Goal: Navigation & Orientation: Find specific page/section

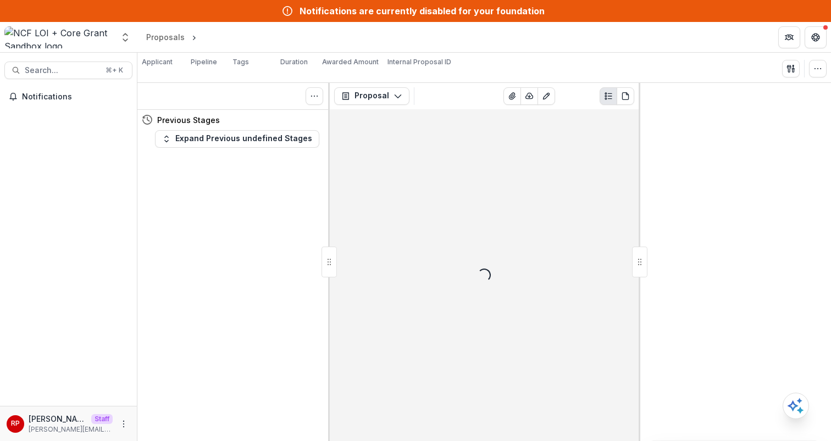
click at [528, 64] on div "Applicant Loading... Pipeline Tags Loading... Duration ∞ Awarded Amount $0.00 I…" at bounding box center [484, 68] width 685 height 23
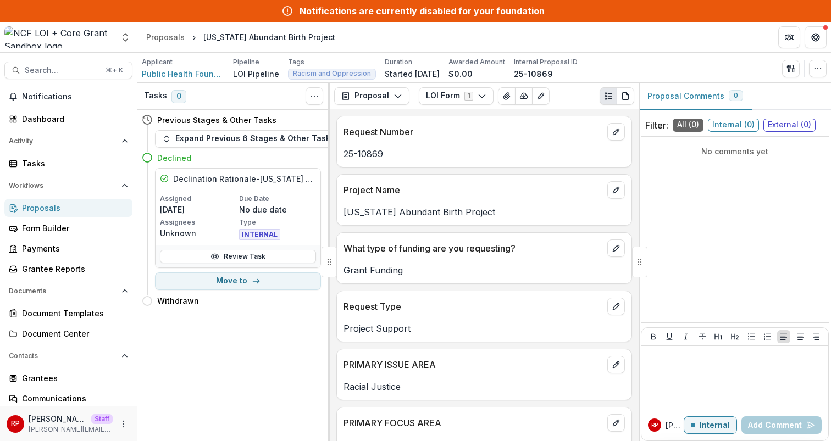
click at [50, 208] on div "Proposals" at bounding box center [73, 208] width 102 height 12
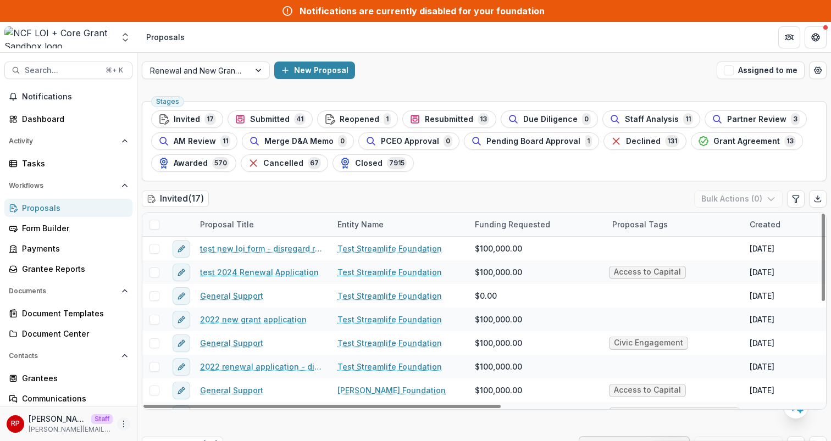
click at [124, 427] on circle "More" at bounding box center [124, 427] width 1 height 1
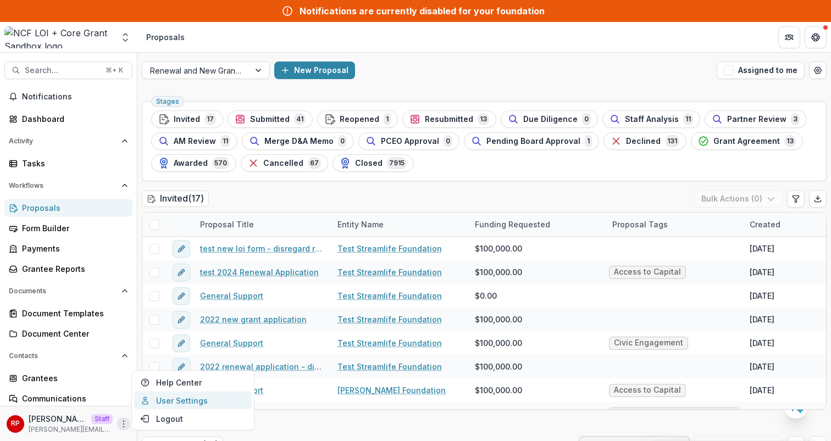
click at [177, 399] on link "User Settings" at bounding box center [193, 401] width 118 height 18
click at [184, 80] on div "Renewal and New Grants Pipeline New Proposal Assigned to me" at bounding box center [484, 70] width 694 height 35
click at [183, 69] on div at bounding box center [196, 71] width 92 height 14
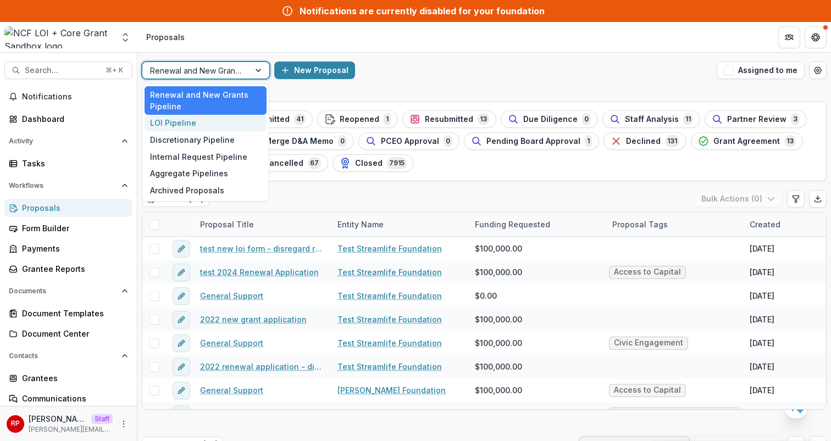
click at [198, 121] on div "LOI Pipeline" at bounding box center [206, 123] width 122 height 17
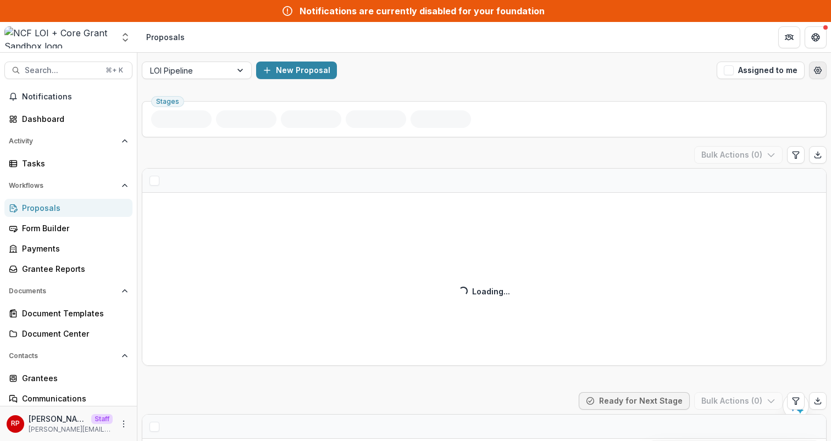
click at [814, 69] on icon "Open table manager" at bounding box center [818, 70] width 9 height 9
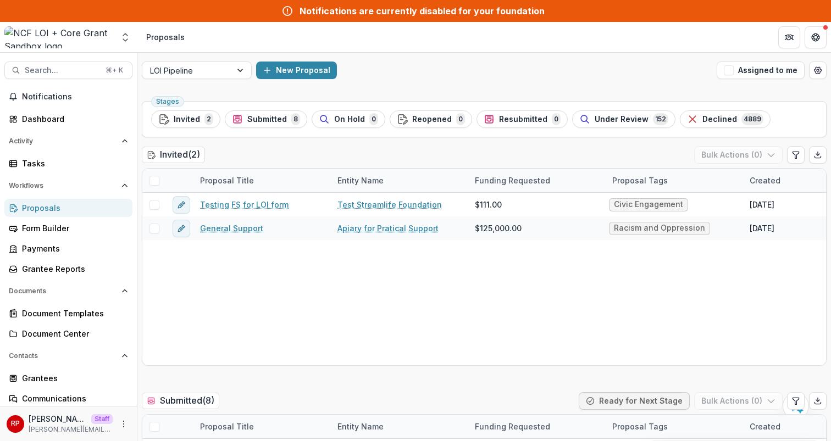
click at [222, 54] on div "LOI Pipeline New Proposal Assigned to me" at bounding box center [484, 70] width 694 height 35
click at [213, 73] on div at bounding box center [187, 71] width 74 height 14
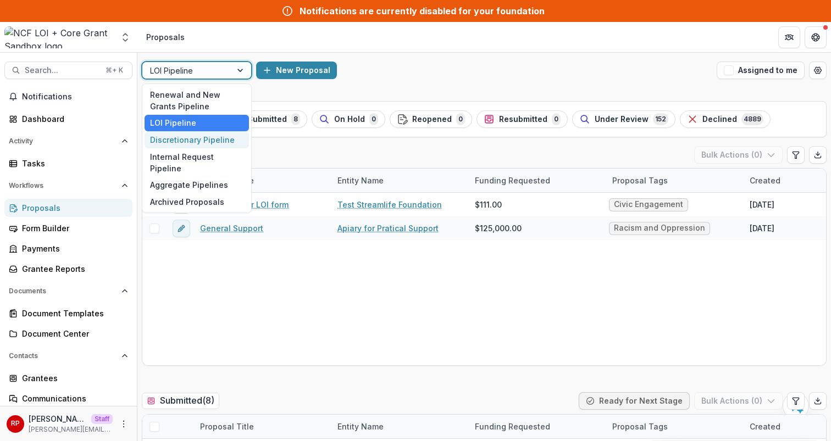
click at [212, 141] on div "Discretionary Pipeline" at bounding box center [197, 139] width 104 height 17
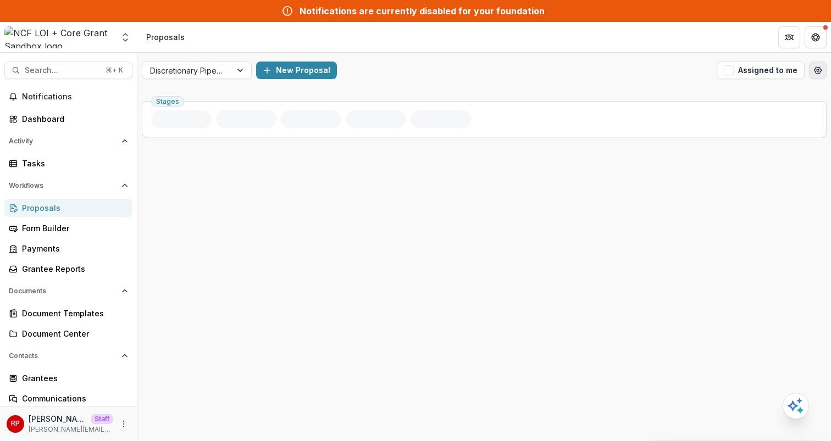
click at [819, 74] on icon "Open table manager" at bounding box center [818, 70] width 7 height 7
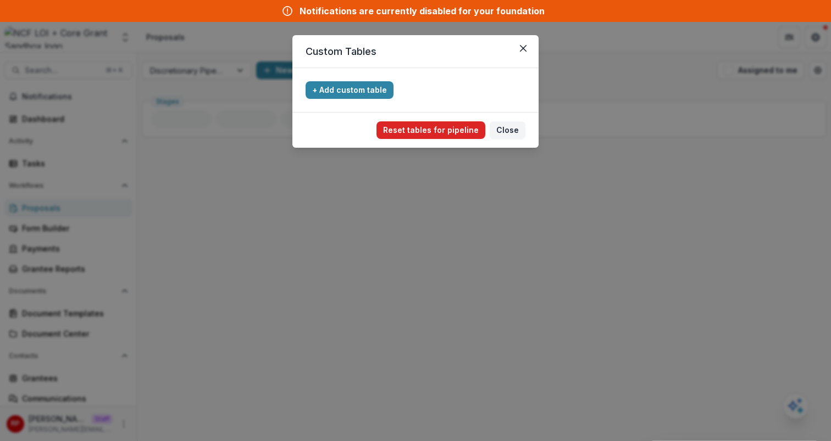
click at [455, 130] on button "Reset tables for pipeline" at bounding box center [431, 130] width 109 height 18
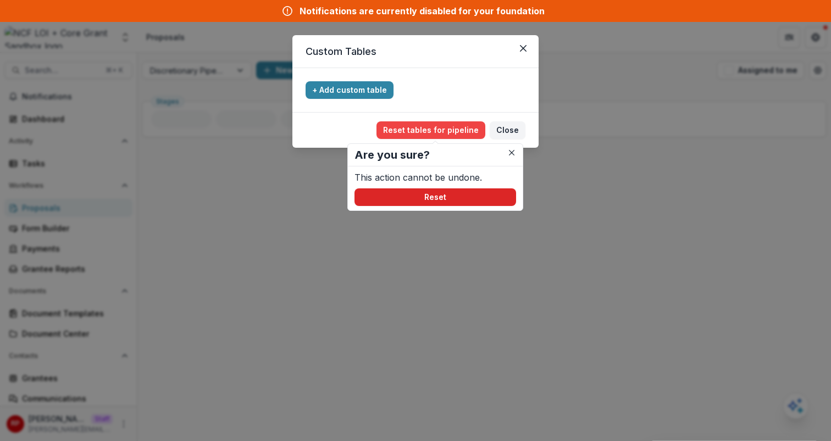
click at [460, 189] on button "Reset" at bounding box center [436, 198] width 162 height 18
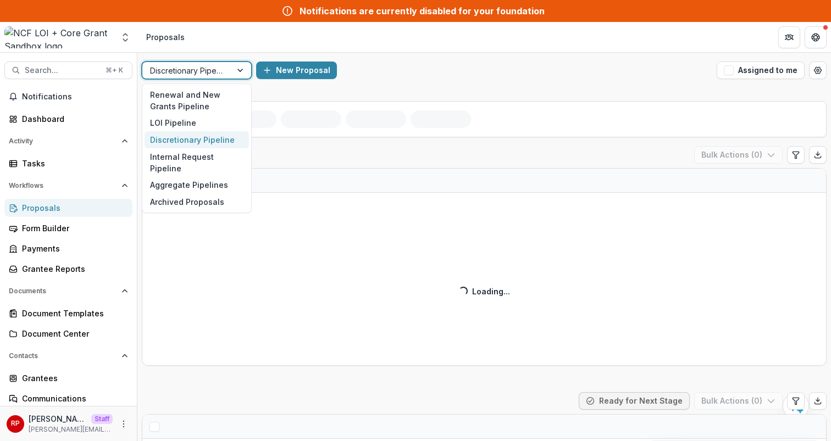
click at [207, 71] on div at bounding box center [187, 71] width 74 height 14
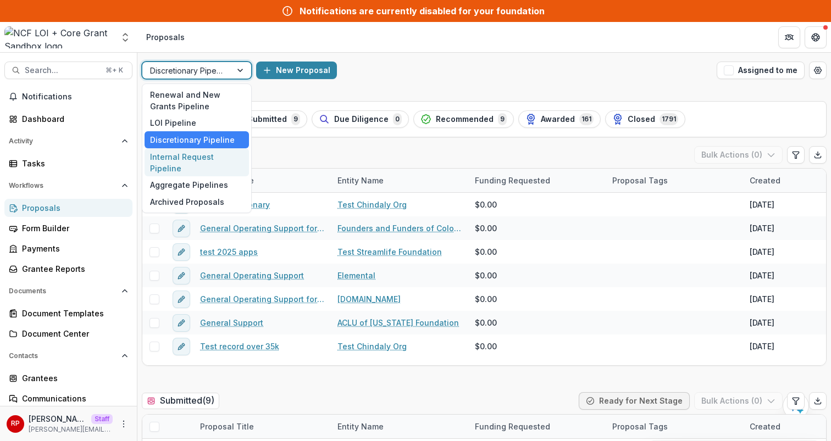
click at [197, 156] on div "Internal Request Pipeline" at bounding box center [197, 162] width 104 height 29
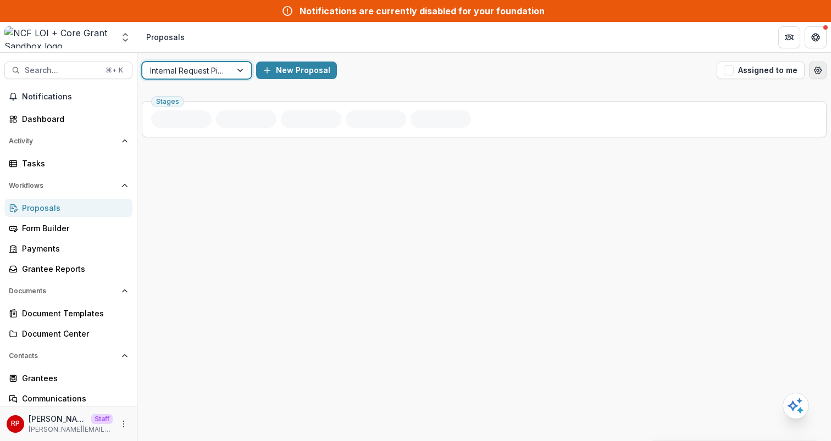
click at [817, 70] on circle "Open table manager" at bounding box center [818, 70] width 2 height 2
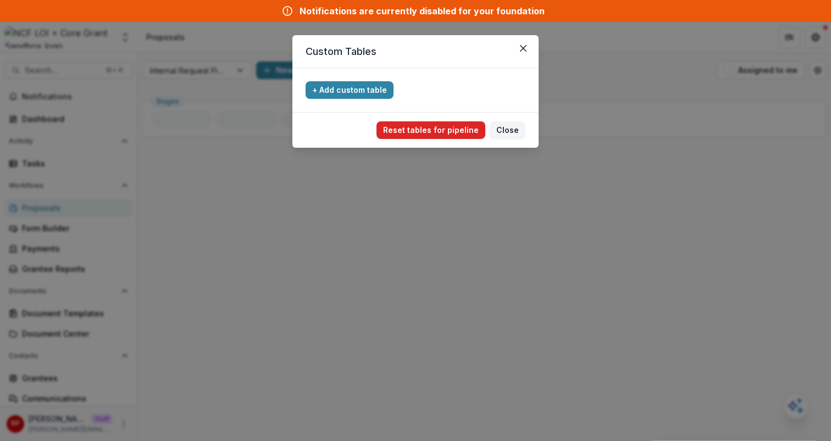
click at [435, 135] on button "Reset tables for pipeline" at bounding box center [431, 130] width 109 height 18
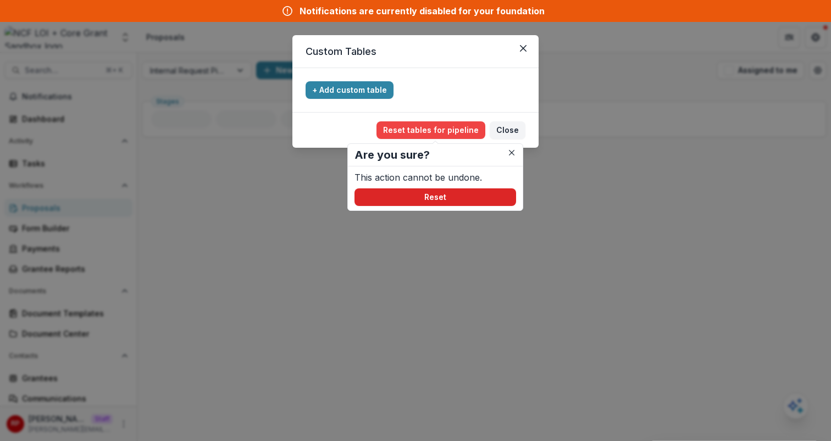
click at [456, 197] on button "Reset" at bounding box center [436, 198] width 162 height 18
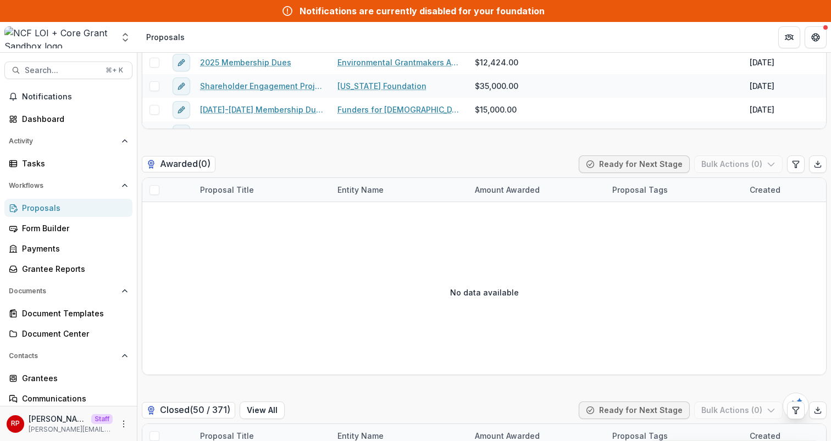
scroll to position [914, 0]
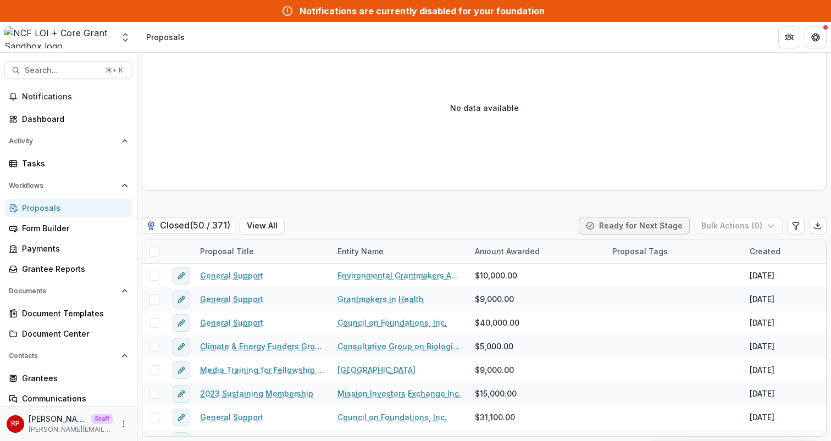
scroll to position [67, 0]
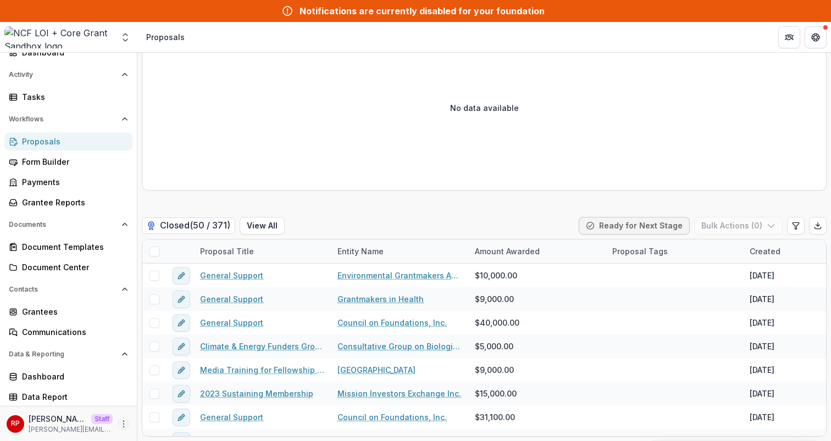
click at [119, 421] on icon "More" at bounding box center [123, 424] width 9 height 9
click at [171, 399] on link "User Settings" at bounding box center [193, 401] width 118 height 18
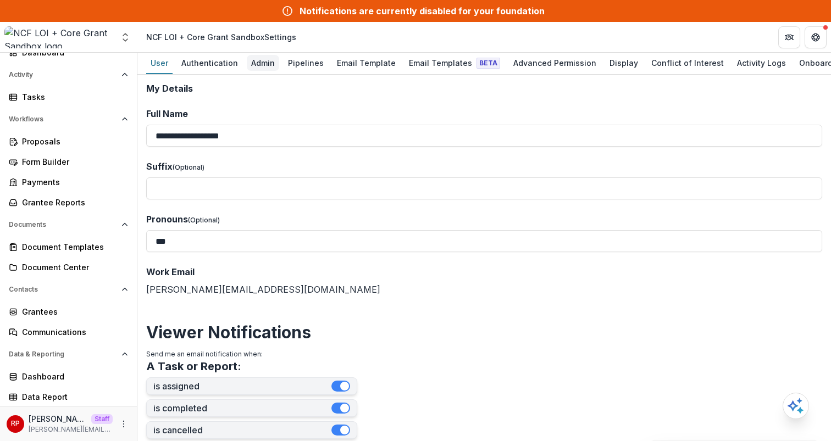
click at [256, 63] on div "Admin" at bounding box center [263, 63] width 32 height 16
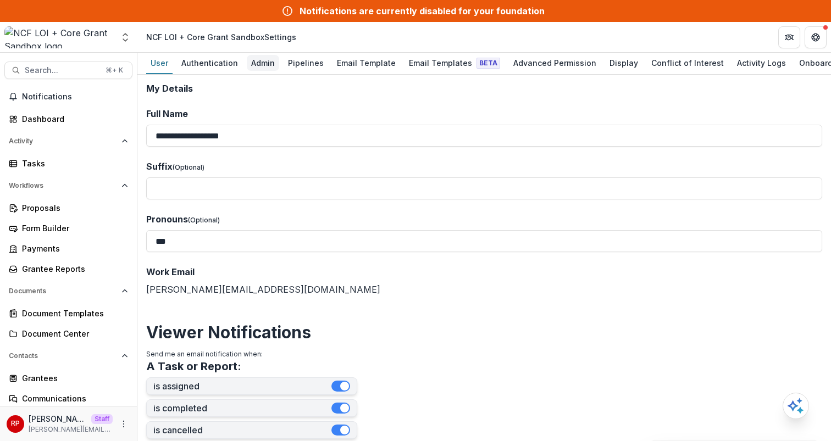
click at [258, 69] on div "Admin" at bounding box center [263, 63] width 32 height 16
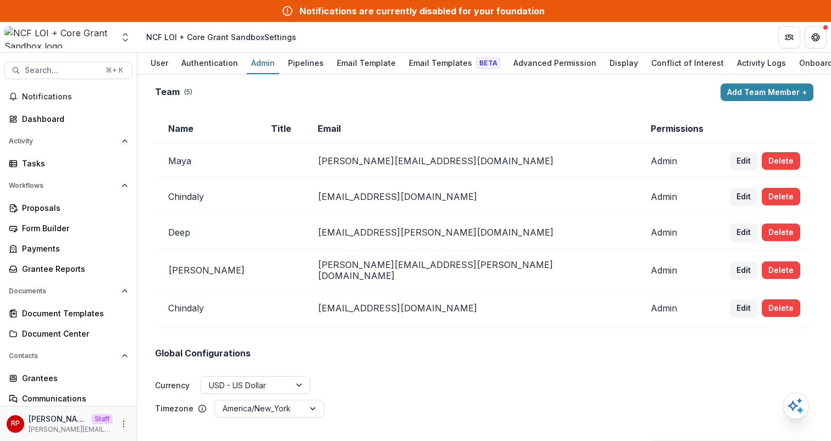
click at [367, 122] on td "Email" at bounding box center [471, 128] width 333 height 29
click at [70, 380] on div "Grantees" at bounding box center [73, 379] width 102 height 12
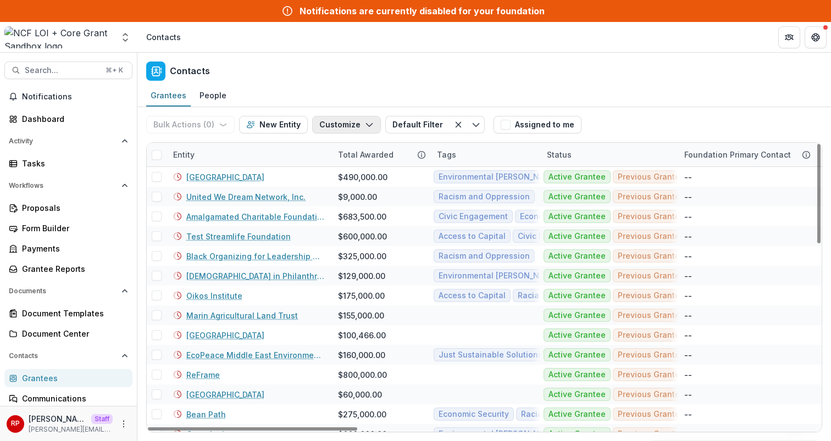
click at [343, 122] on button "Customize" at bounding box center [346, 125] width 69 height 18
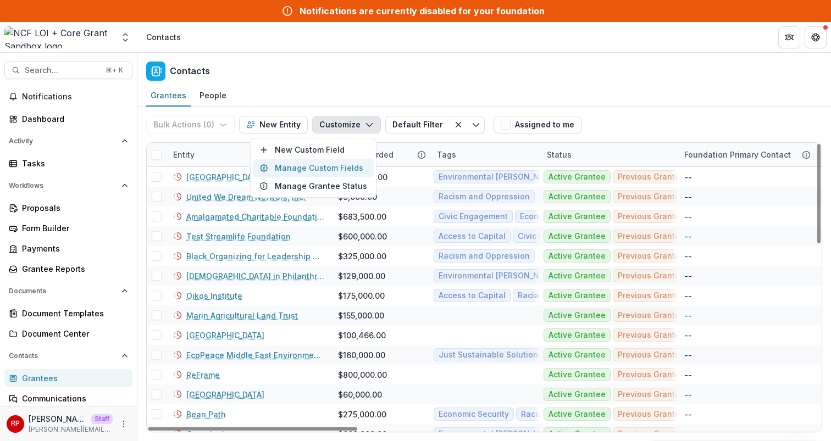
click at [349, 172] on button "Manage Custom Fields" at bounding box center [313, 168] width 121 height 18
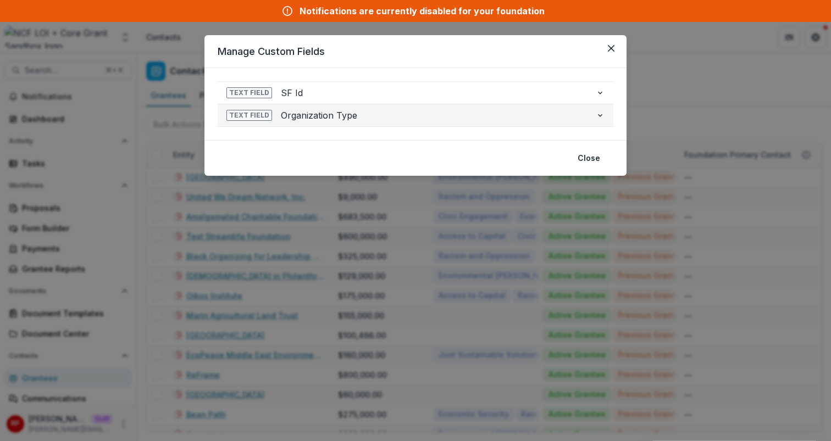
click at [350, 120] on span "Organization Type" at bounding box center [434, 115] width 306 height 13
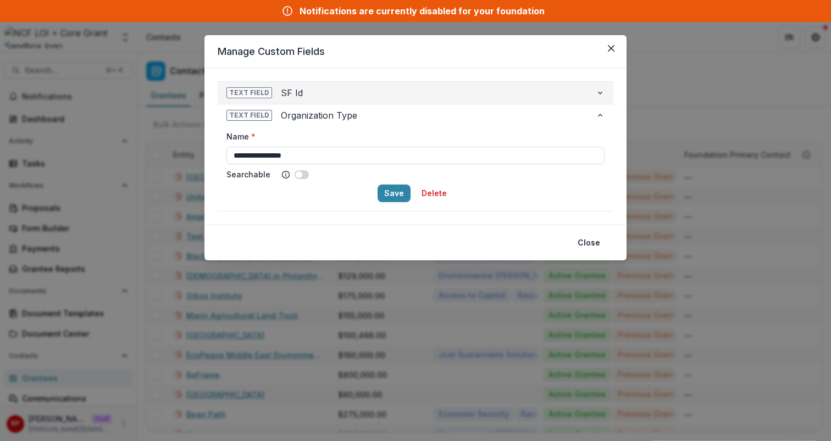
click at [347, 94] on span "SF Id" at bounding box center [434, 92] width 306 height 13
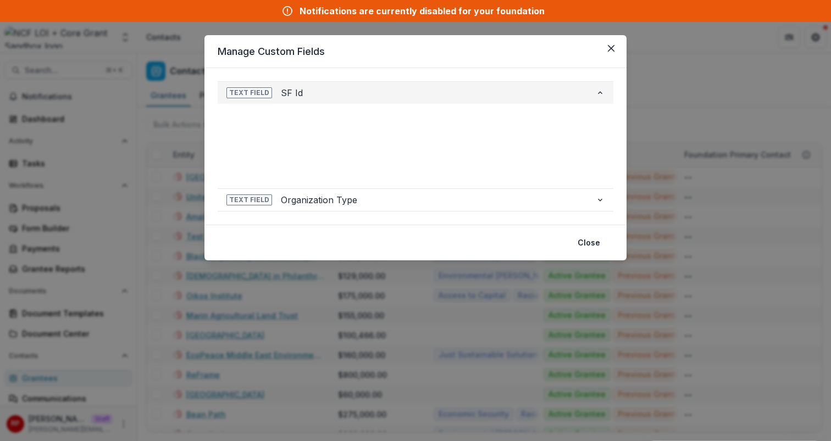
click at [347, 94] on span "SF Id" at bounding box center [434, 92] width 306 height 13
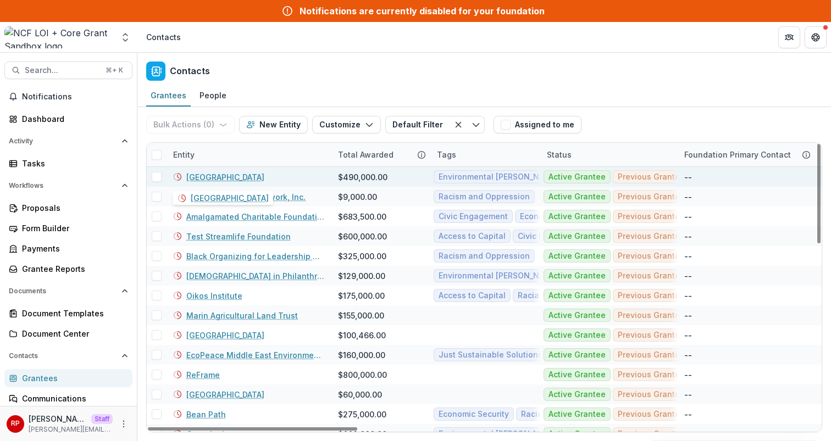
click at [244, 176] on link "[GEOGRAPHIC_DATA]" at bounding box center [225, 178] width 78 height 12
